Goal: Task Accomplishment & Management: Use online tool/utility

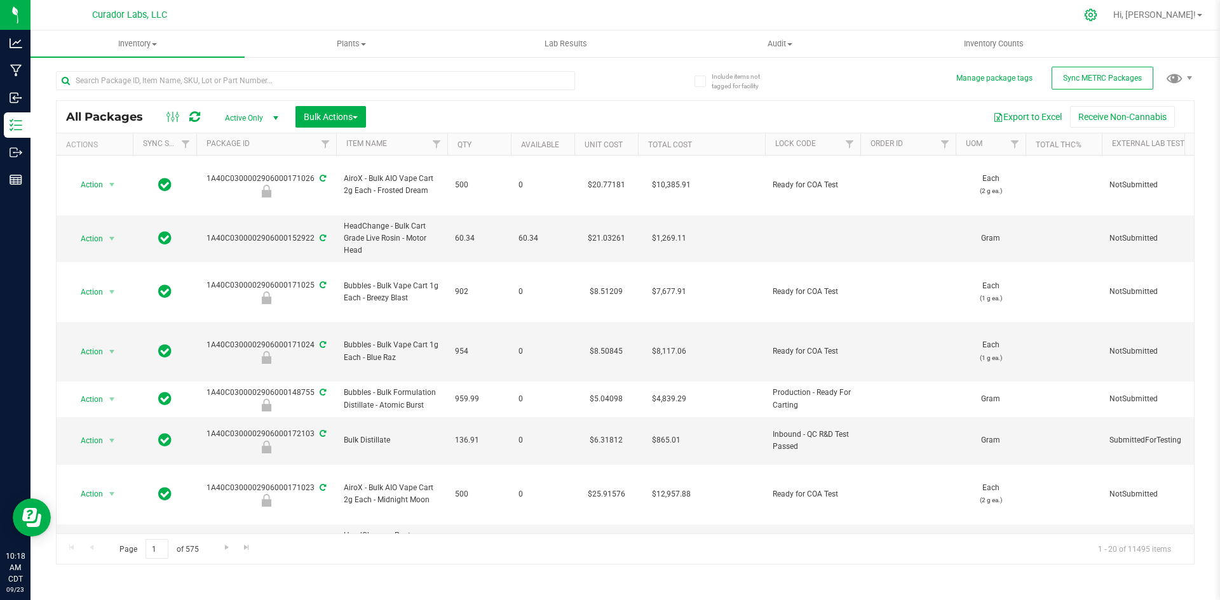
click at [1097, 15] on icon at bounding box center [1090, 14] width 13 height 13
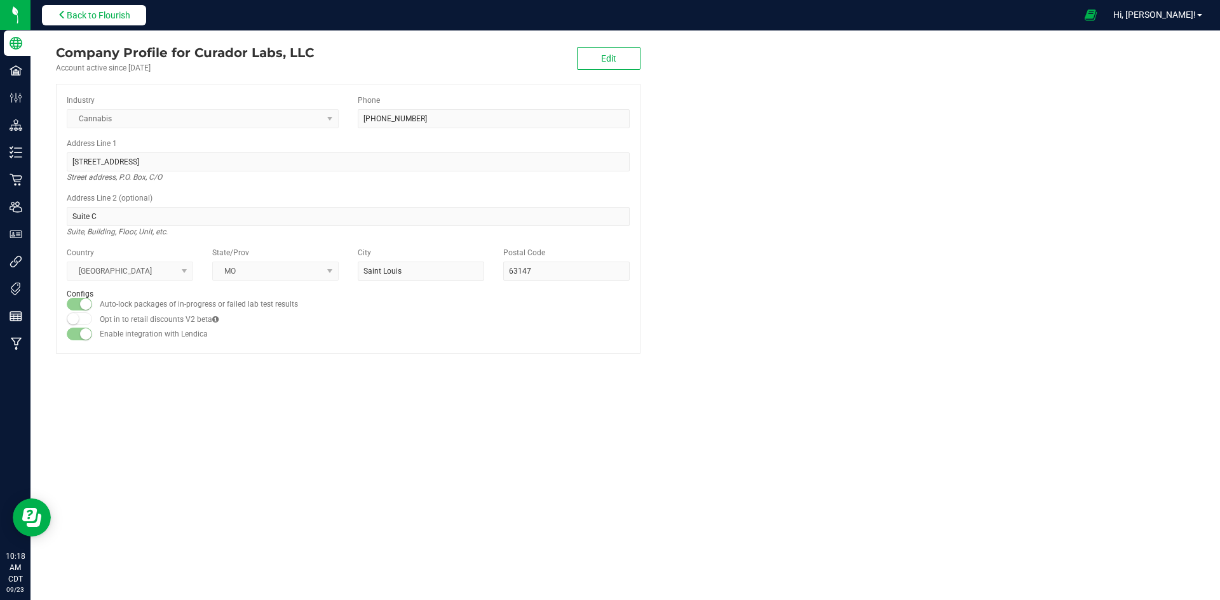
click at [97, 17] on span "Back to Flourish" at bounding box center [99, 15] width 64 height 10
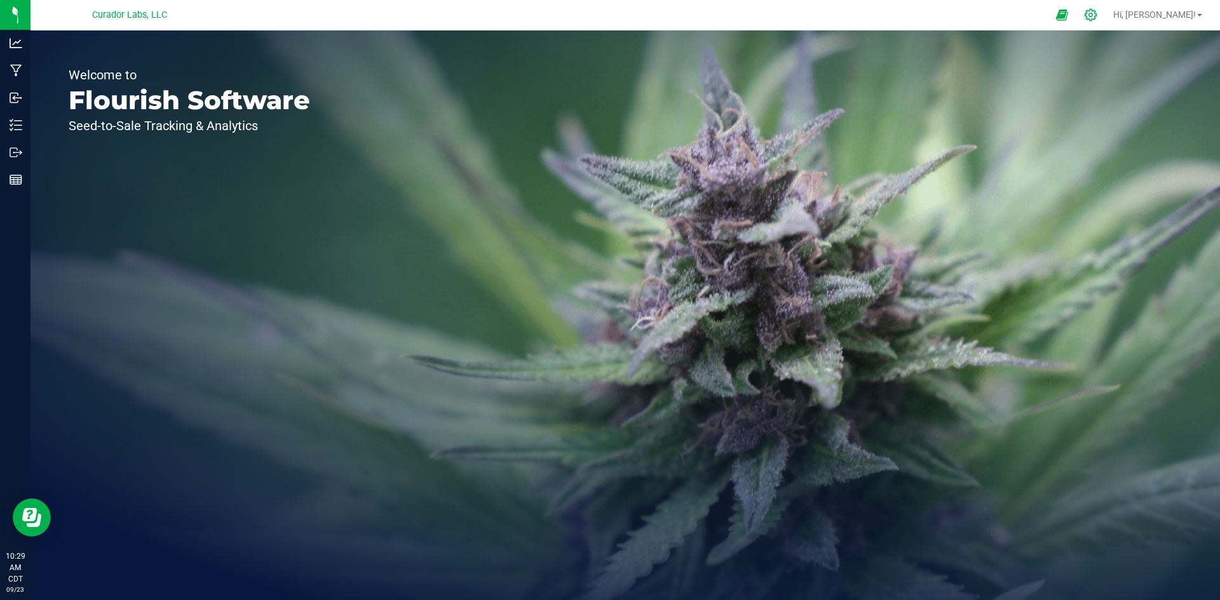
click at [1097, 14] on icon at bounding box center [1090, 14] width 13 height 13
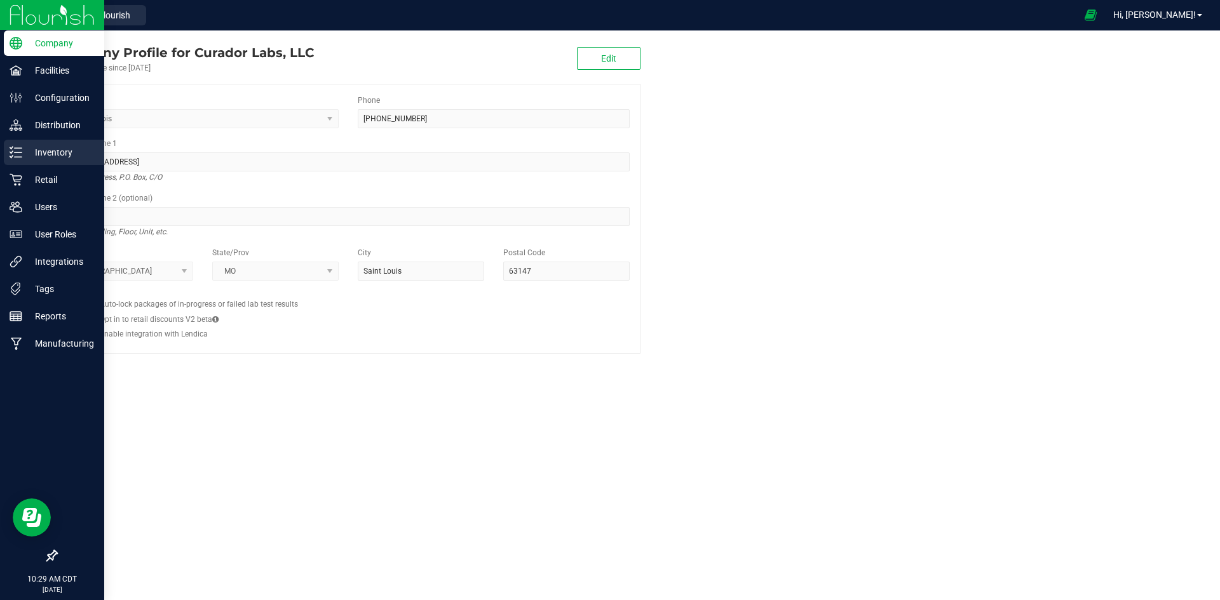
click at [54, 156] on p "Inventory" at bounding box center [60, 152] width 76 height 15
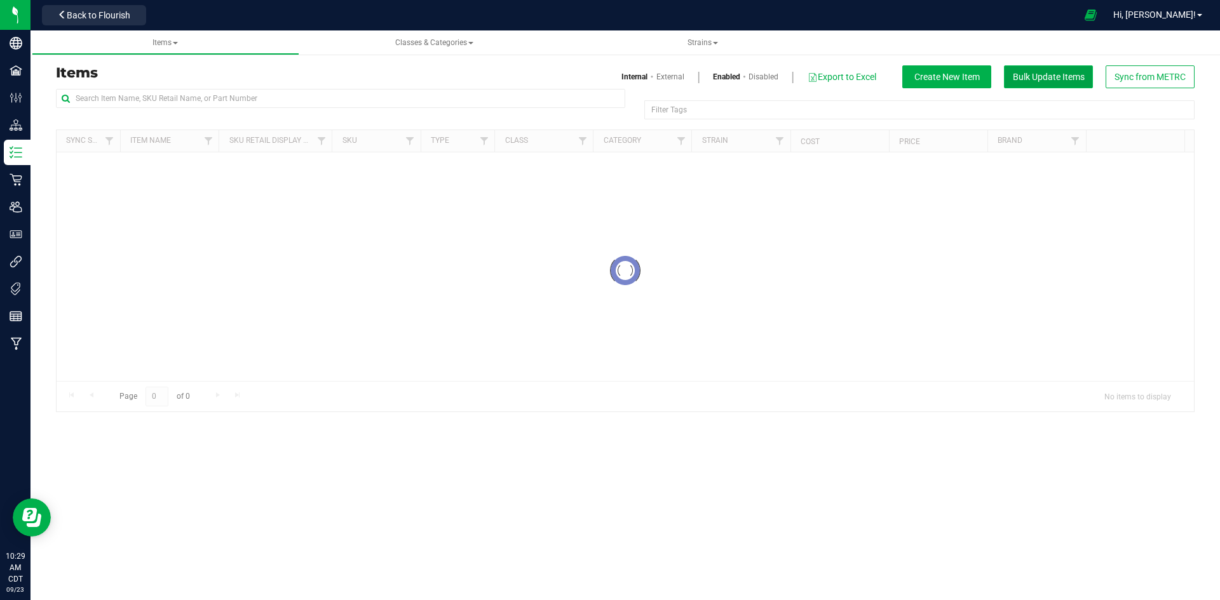
click at [1049, 81] on span "Bulk Update Items" at bounding box center [1048, 77] width 72 height 10
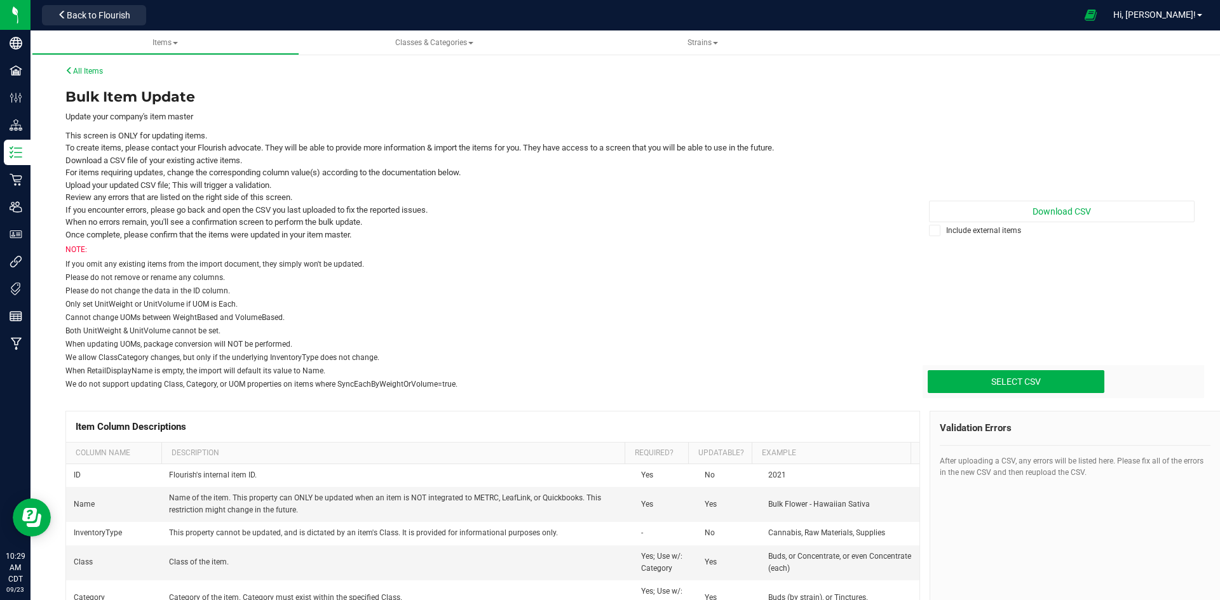
click at [931, 231] on icon at bounding box center [935, 231] width 8 height 0
click at [0, 0] on input "Include external items" at bounding box center [0, 0] width 0 height 0
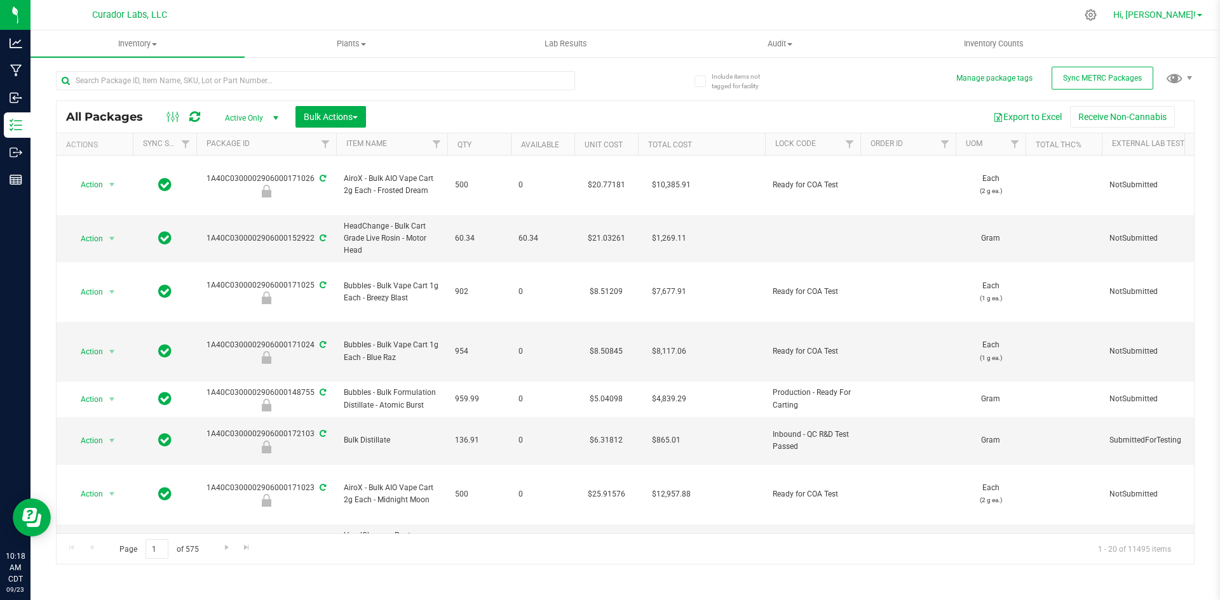
click at [1199, 13] on link "Hi, [PERSON_NAME]!" at bounding box center [1157, 14] width 99 height 13
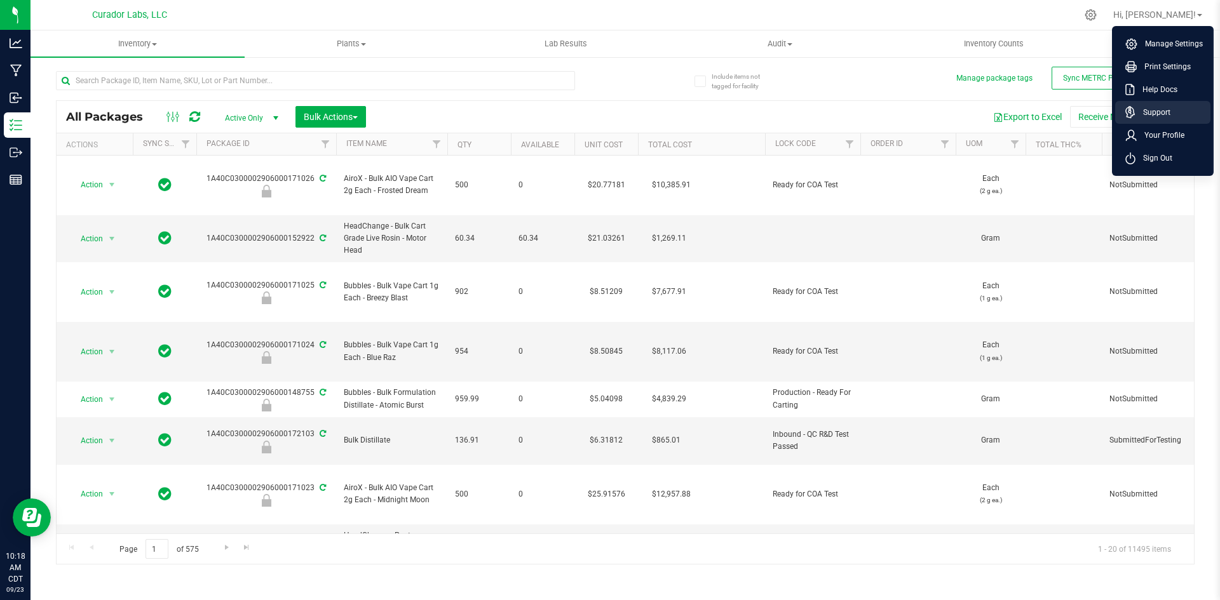
click at [1158, 111] on span "Support" at bounding box center [1152, 112] width 35 height 13
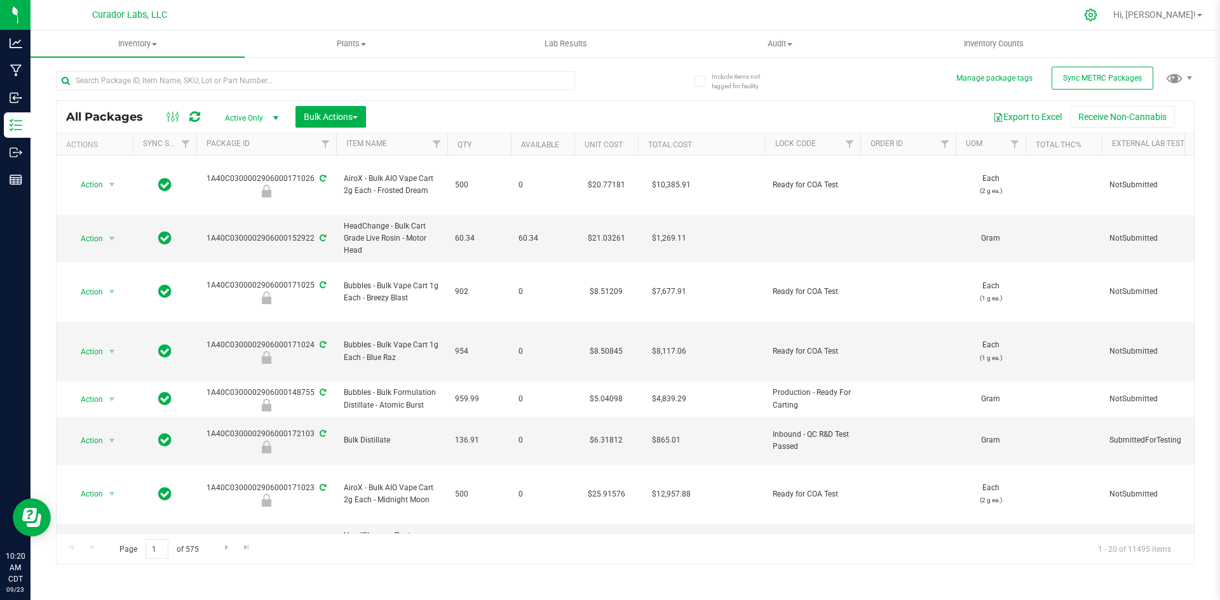
click at [1096, 11] on icon at bounding box center [1090, 15] width 12 height 12
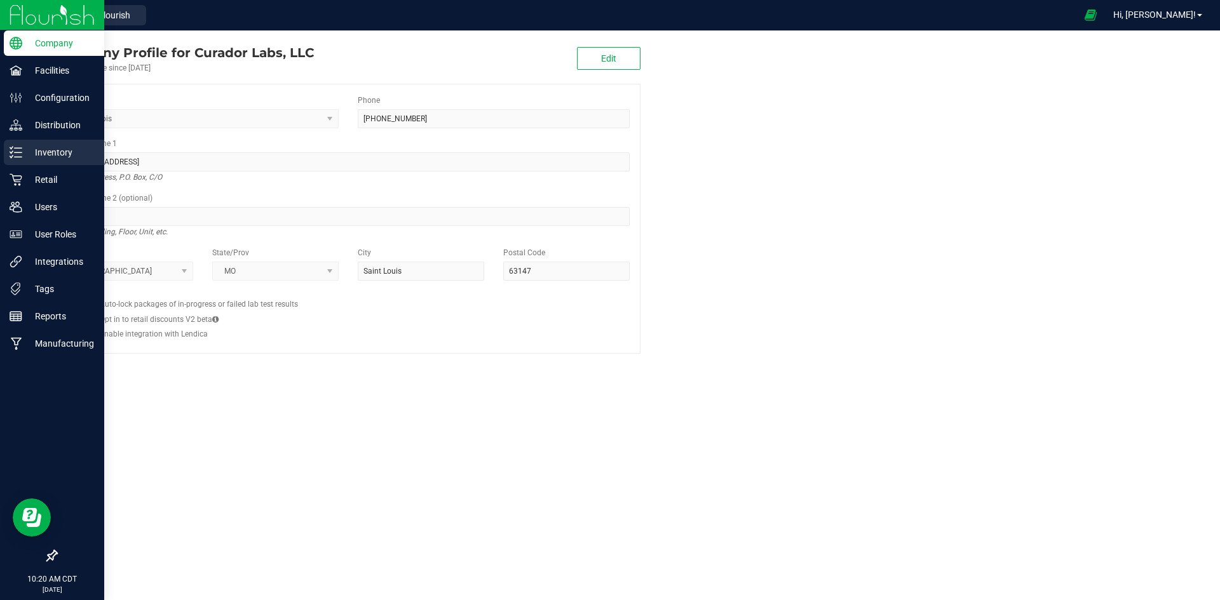
click at [55, 158] on p "Inventory" at bounding box center [60, 152] width 76 height 15
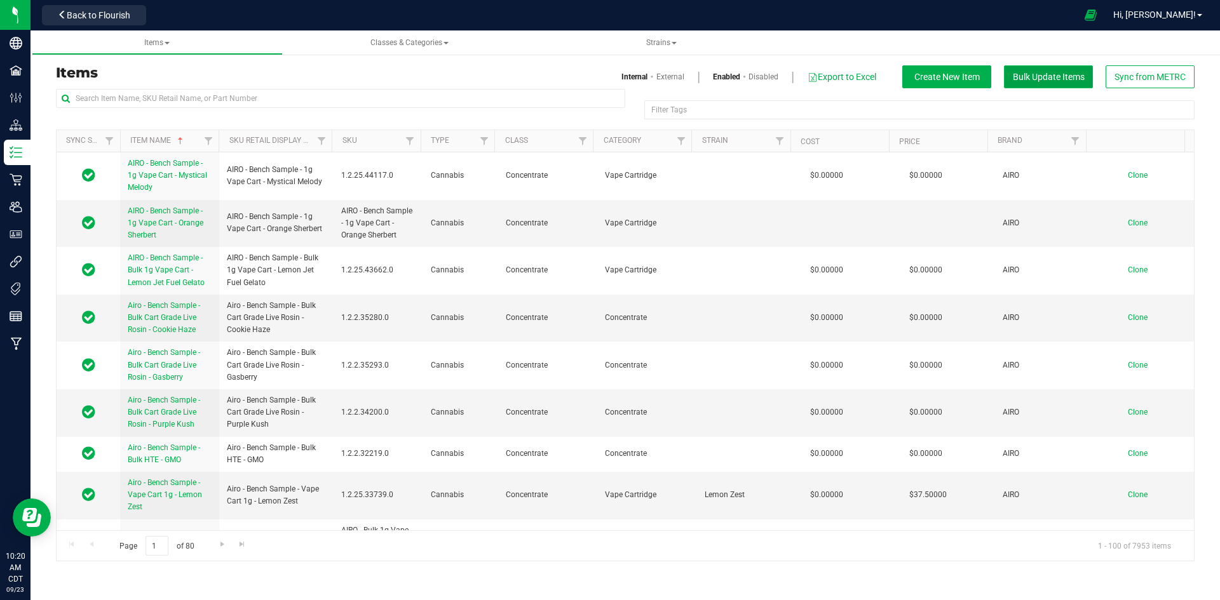
click at [1047, 78] on span "Bulk Update Items" at bounding box center [1048, 77] width 72 height 10
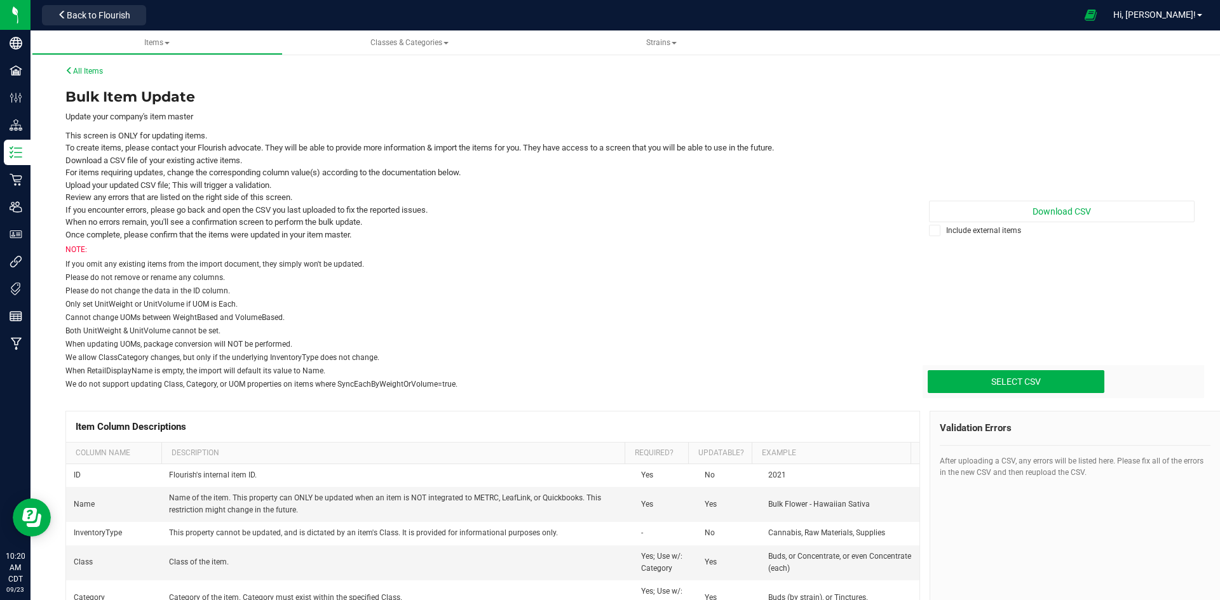
click at [931, 231] on icon at bounding box center [935, 231] width 8 height 0
click at [0, 0] on input "Include external items" at bounding box center [0, 0] width 0 height 0
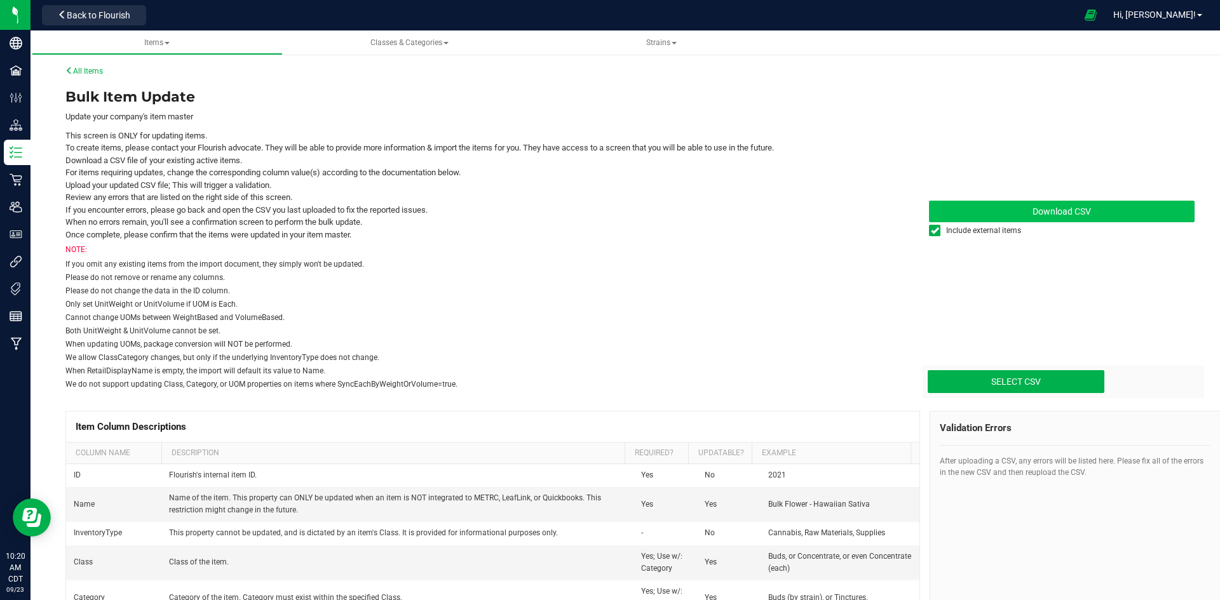
click at [1061, 203] on link "Download CSV" at bounding box center [1062, 212] width 266 height 22
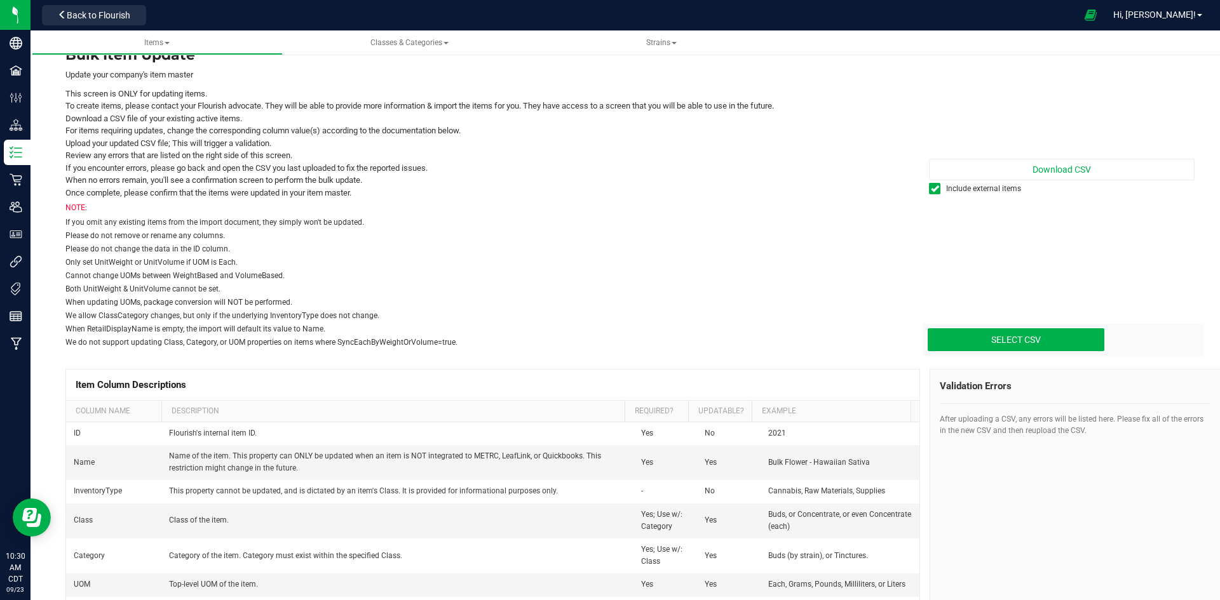
scroll to position [64, 0]
